Goal: Task Accomplishment & Management: Manage account settings

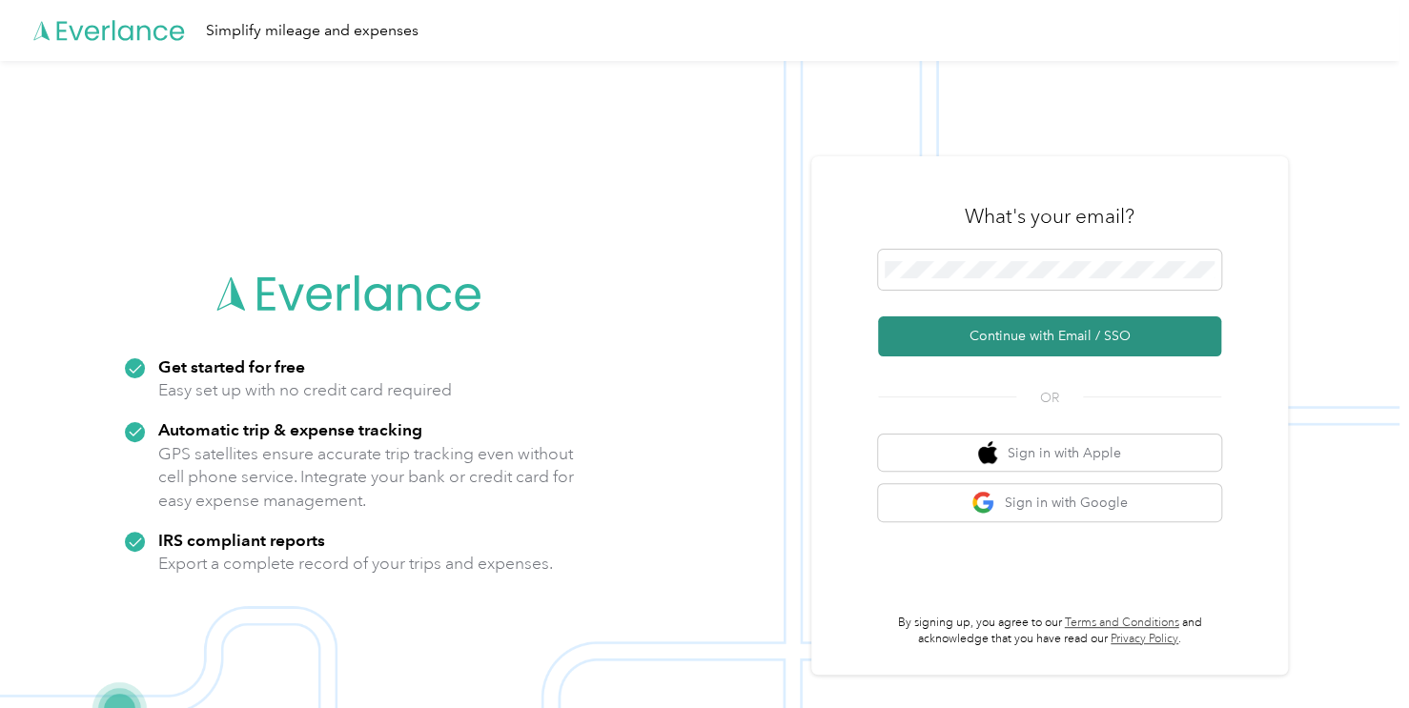
click at [1017, 338] on button "Continue with Email / SSO" at bounding box center [1049, 336] width 343 height 40
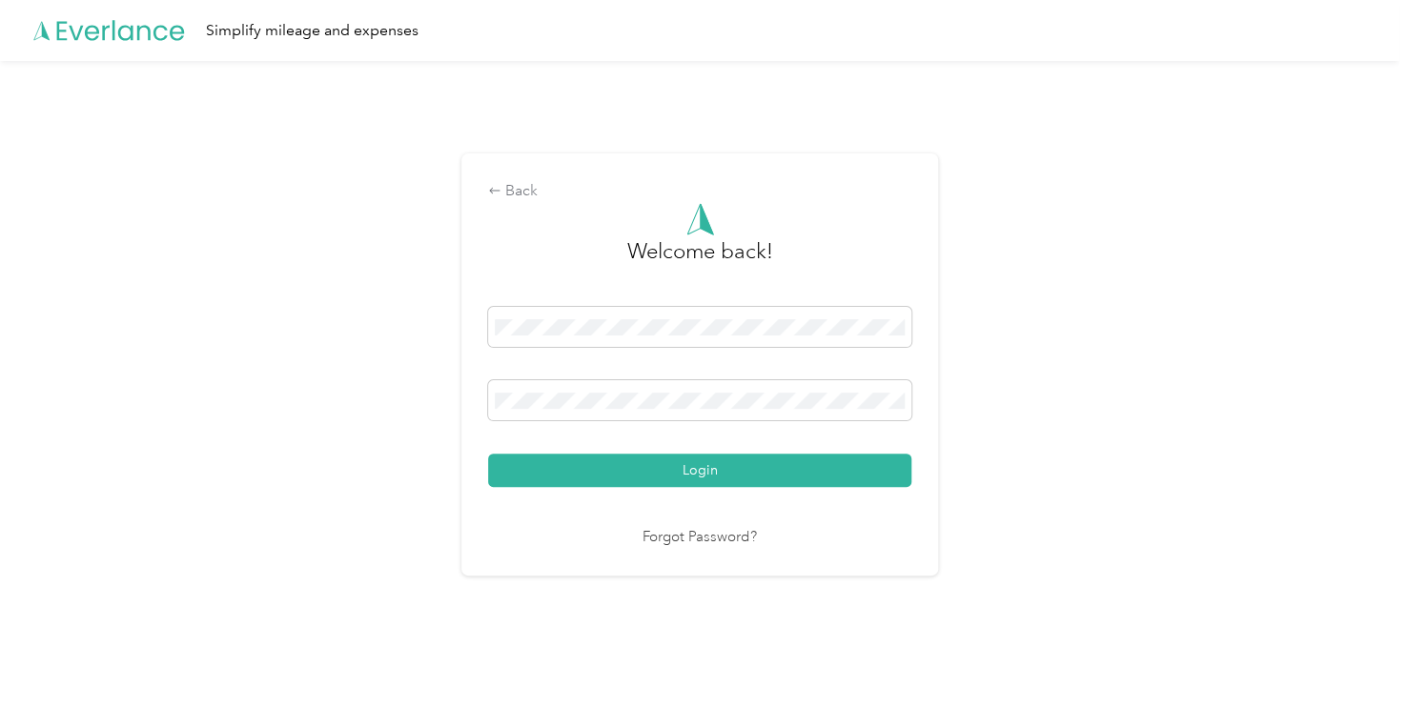
click at [1025, 335] on div "Back Welcome back! Login Forgot Password?" at bounding box center [699, 372] width 1399 height 623
click at [682, 468] on button "Login" at bounding box center [699, 470] width 423 height 33
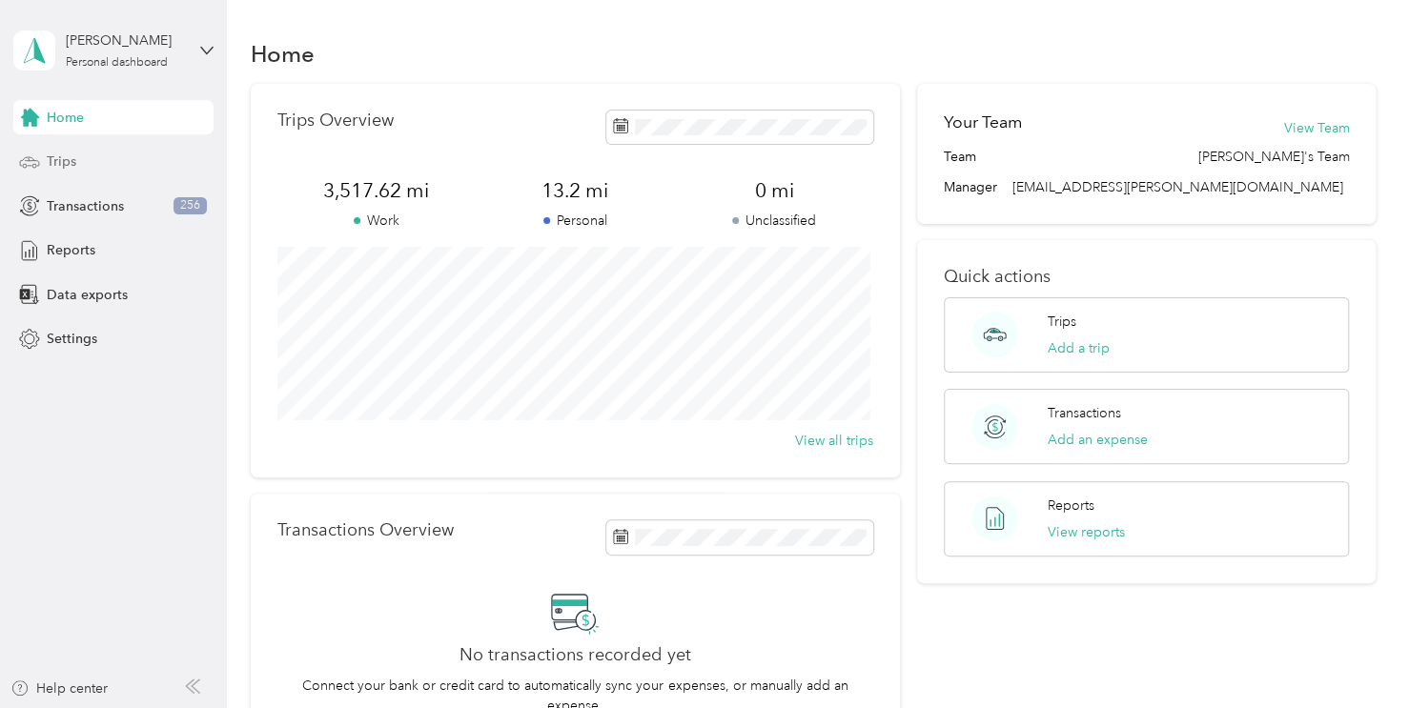
click at [65, 160] on span "Trips" at bounding box center [62, 162] width 30 height 20
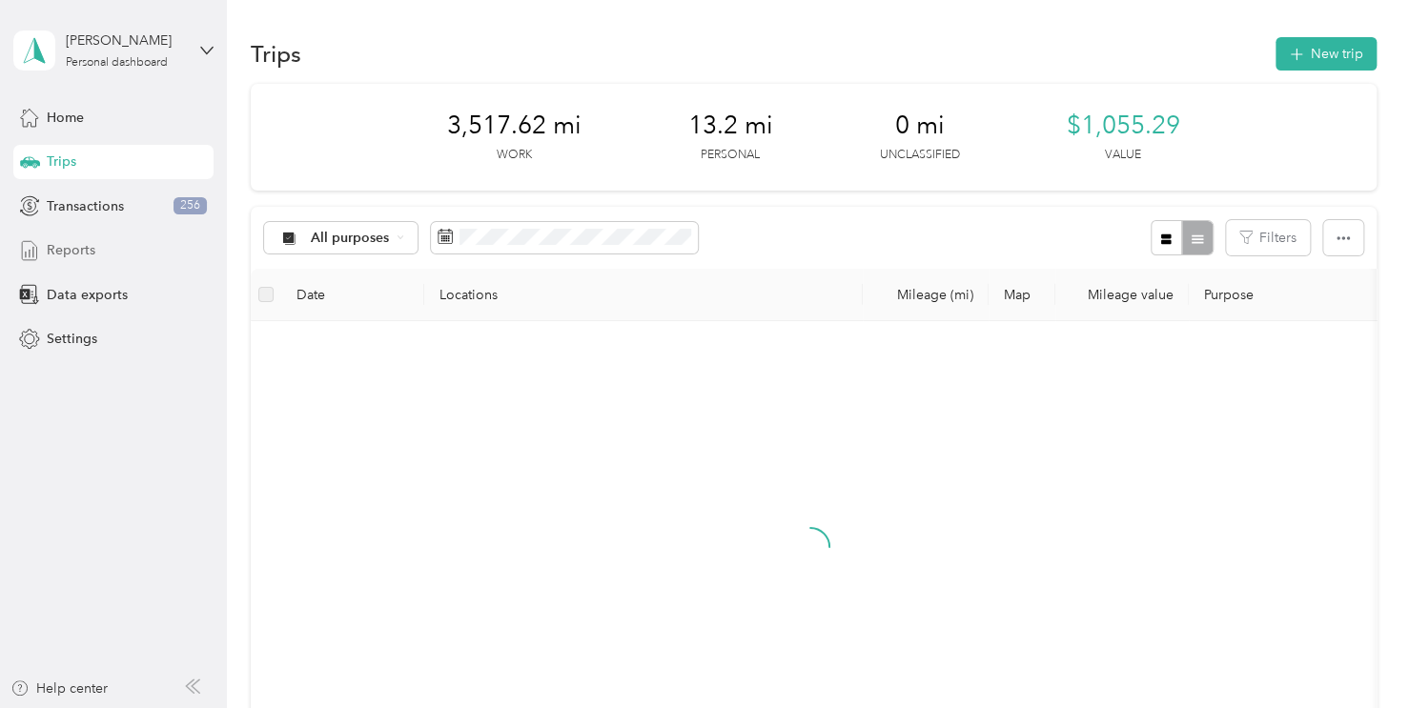
click at [71, 247] on span "Reports" at bounding box center [71, 250] width 49 height 20
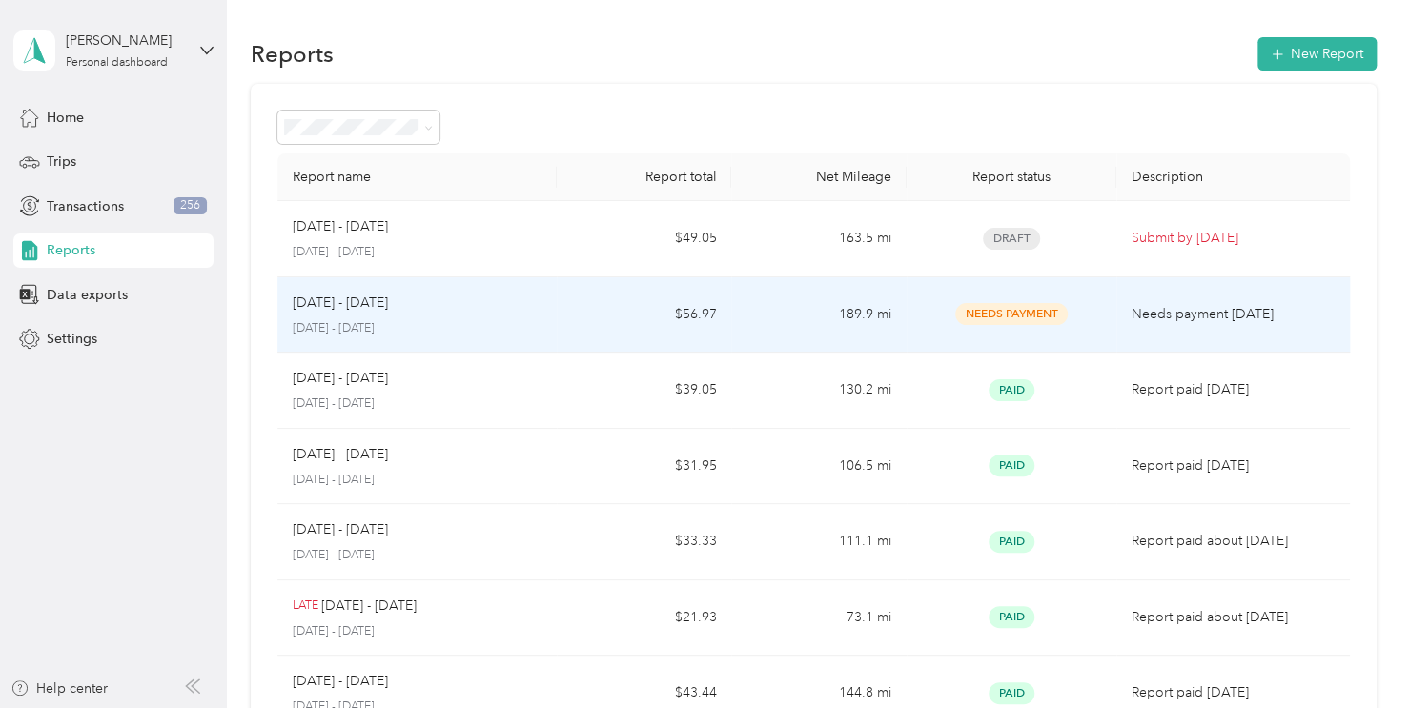
click at [774, 311] on td "189.9 mi" at bounding box center [818, 315] width 174 height 76
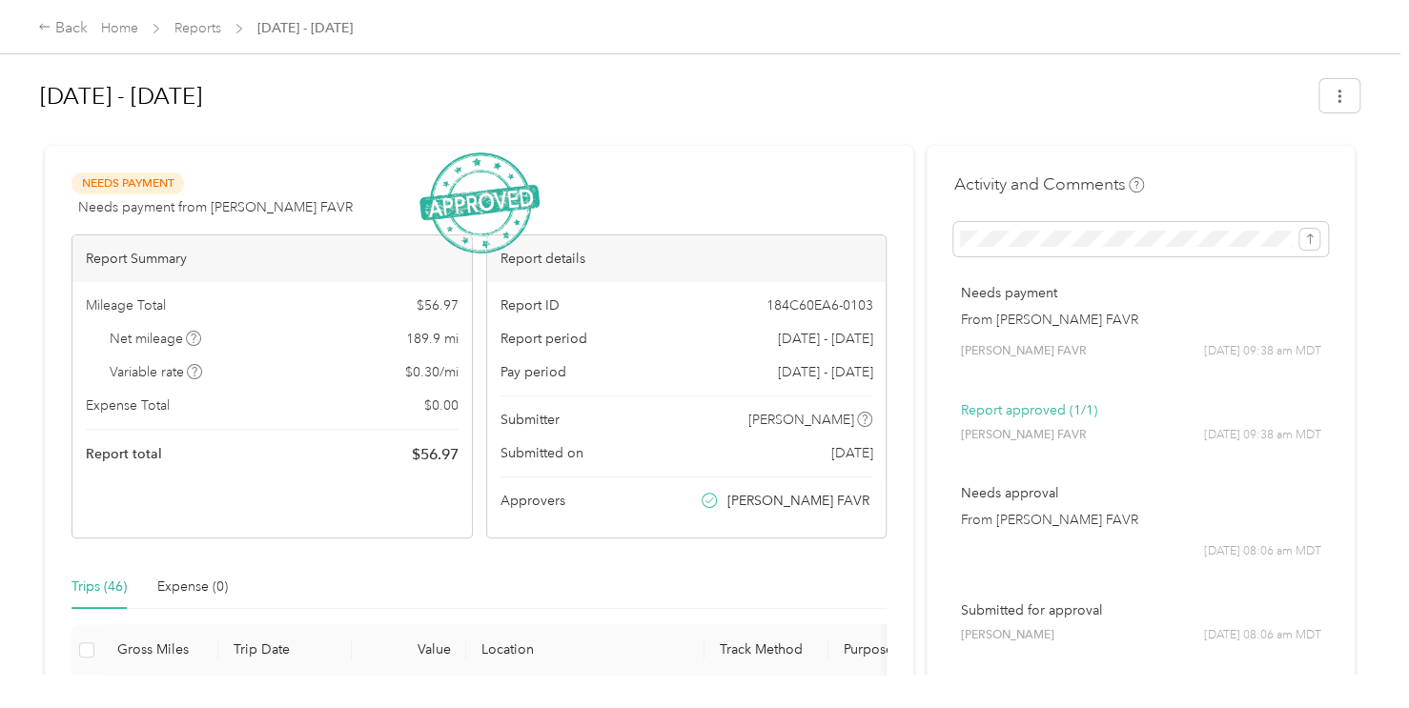
click at [92, 585] on div "Trips (46)" at bounding box center [98, 587] width 55 height 21
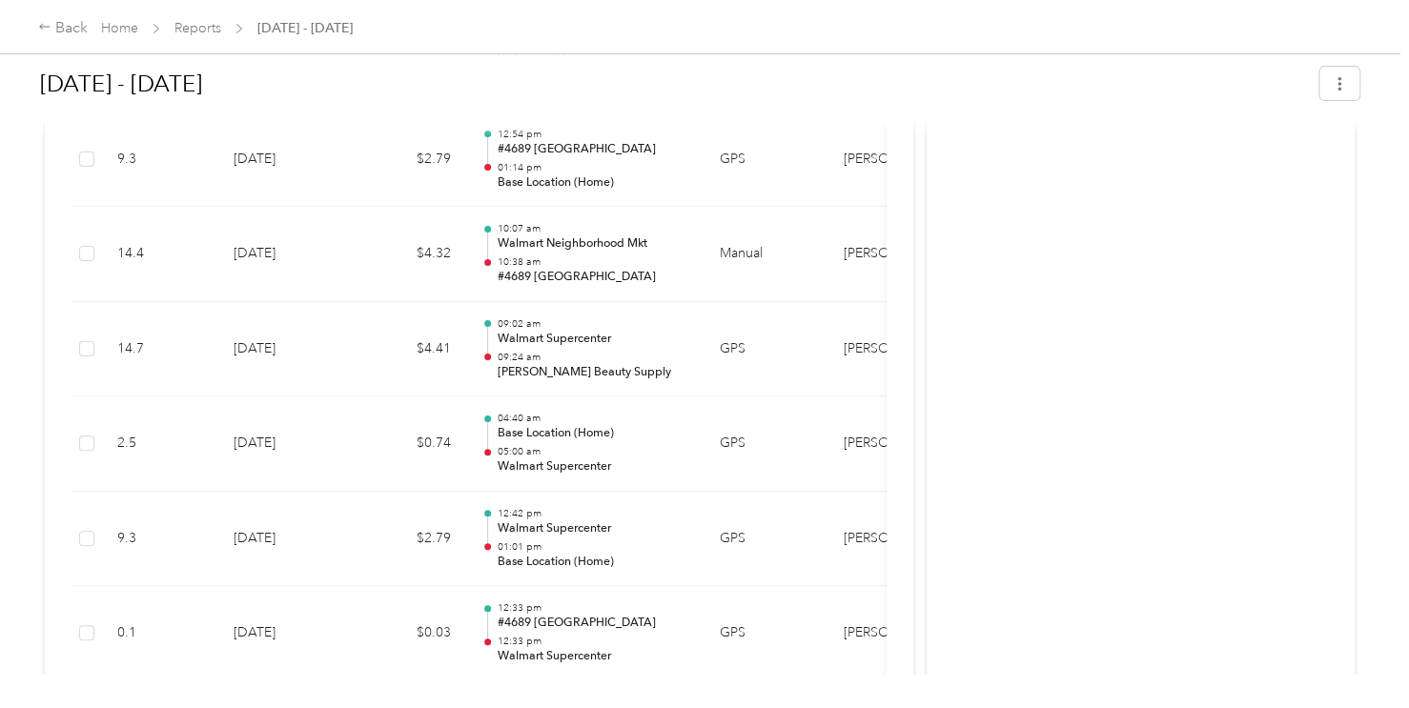
scroll to position [3801, 0]
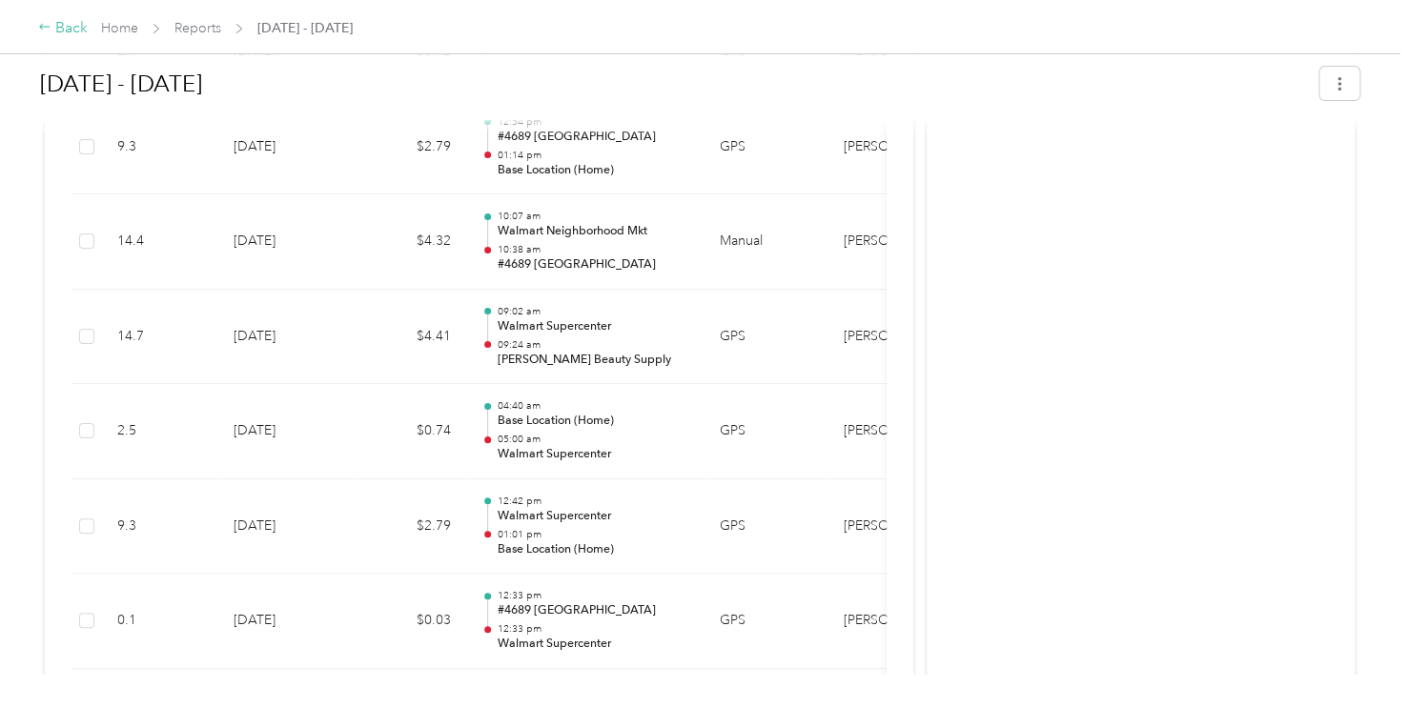
click at [60, 27] on div "Back" at bounding box center [63, 28] width 50 height 23
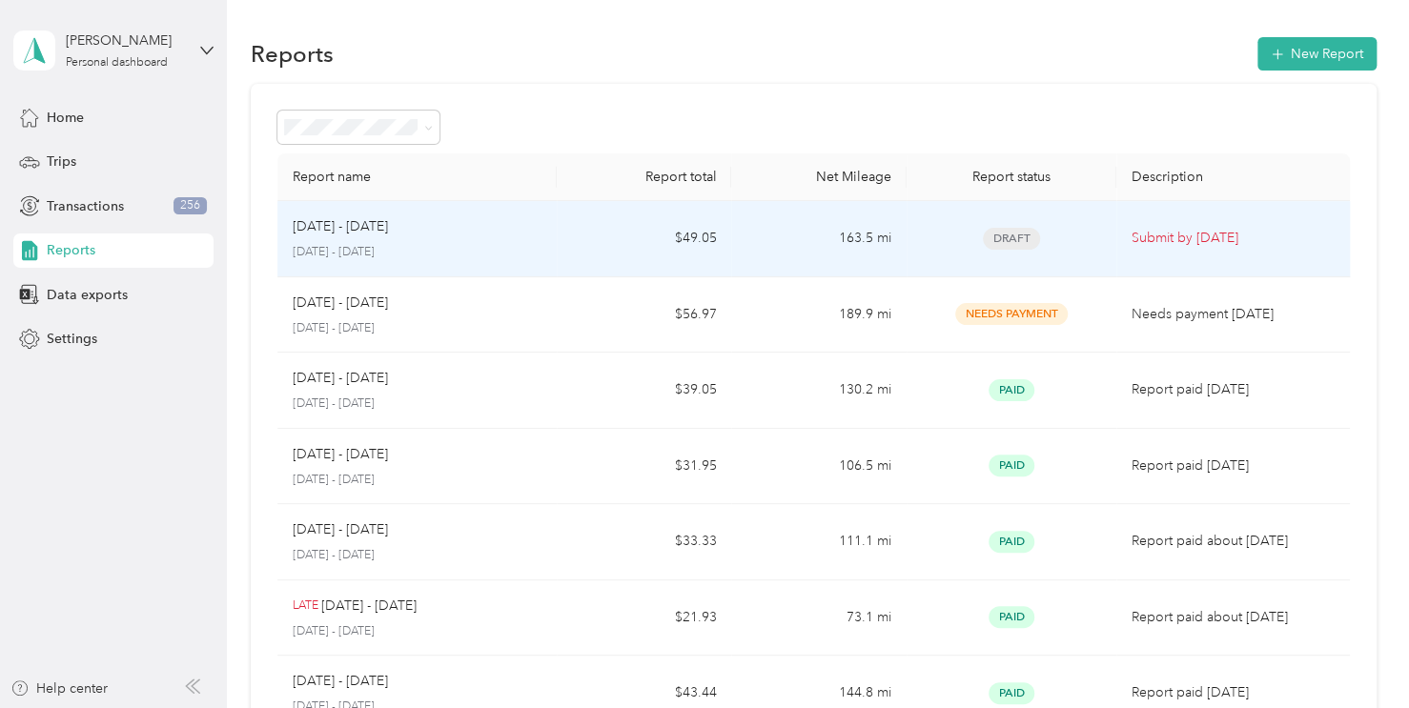
click at [525, 236] on div "[DATE] - [DATE] [DATE] - [DATE]" at bounding box center [417, 238] width 249 height 45
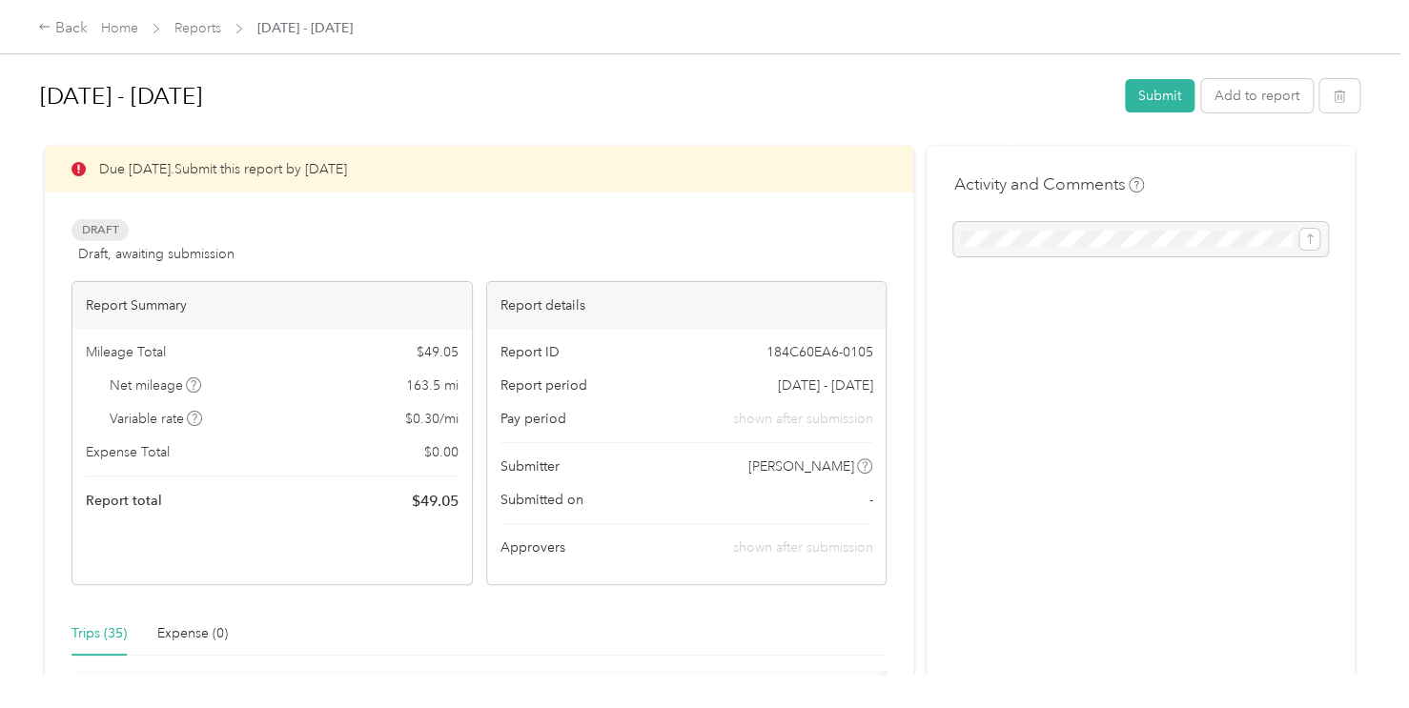
scroll to position [1, 0]
click at [105, 631] on div "Trips (35)" at bounding box center [98, 632] width 55 height 21
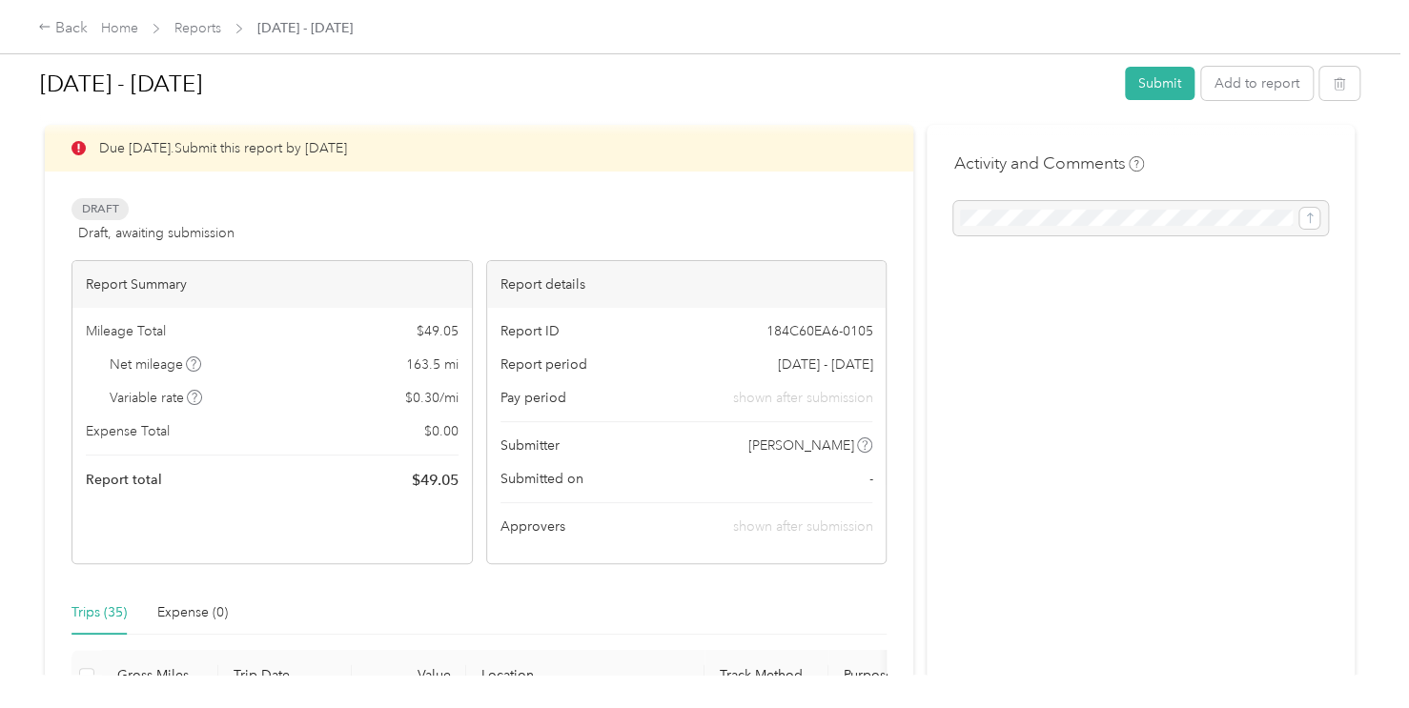
scroll to position [0, 0]
